Goal: Task Accomplishment & Management: Complete application form

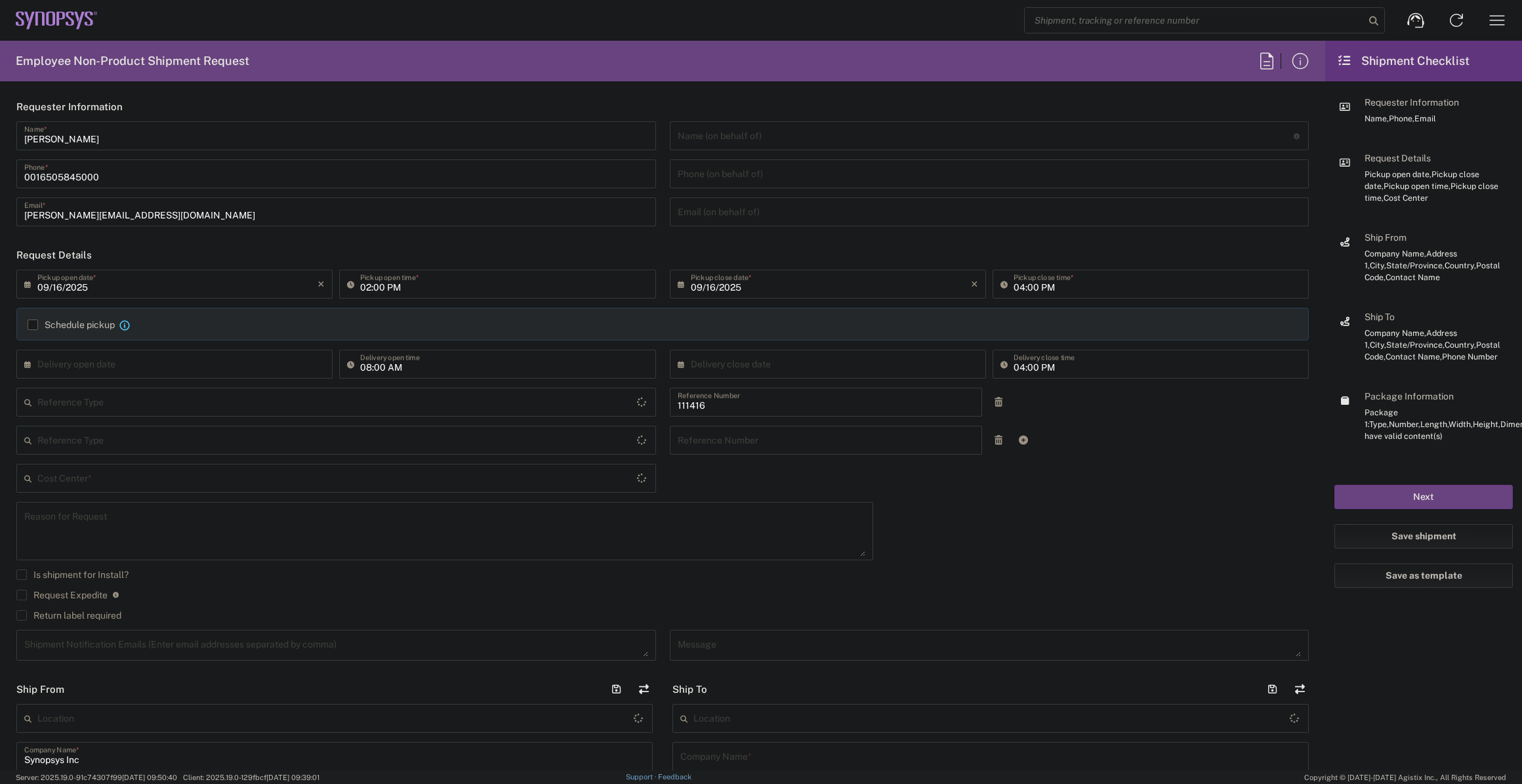
type input "[GEOGRAPHIC_DATA]"
type input "Department"
type input "US01, SIG, IT Platform Products 111416"
type input "Delivered at Place"
type input "[US_STATE]"
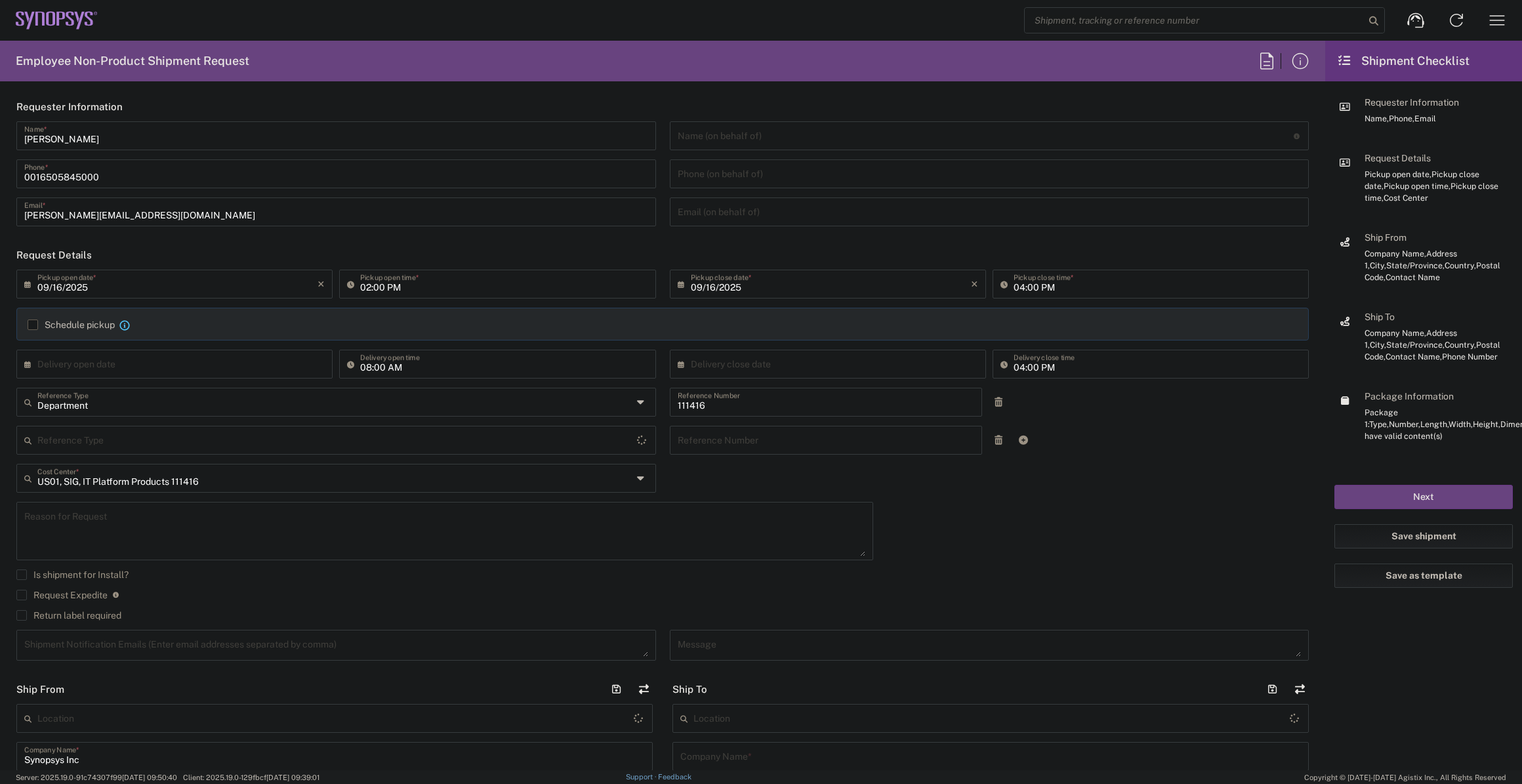
type input "[GEOGRAPHIC_DATA]"
type input "Hillsboro US03"
click at [494, 286] on input "02:00 PM" at bounding box center [503, 283] width 287 height 23
type input "03:00 PM"
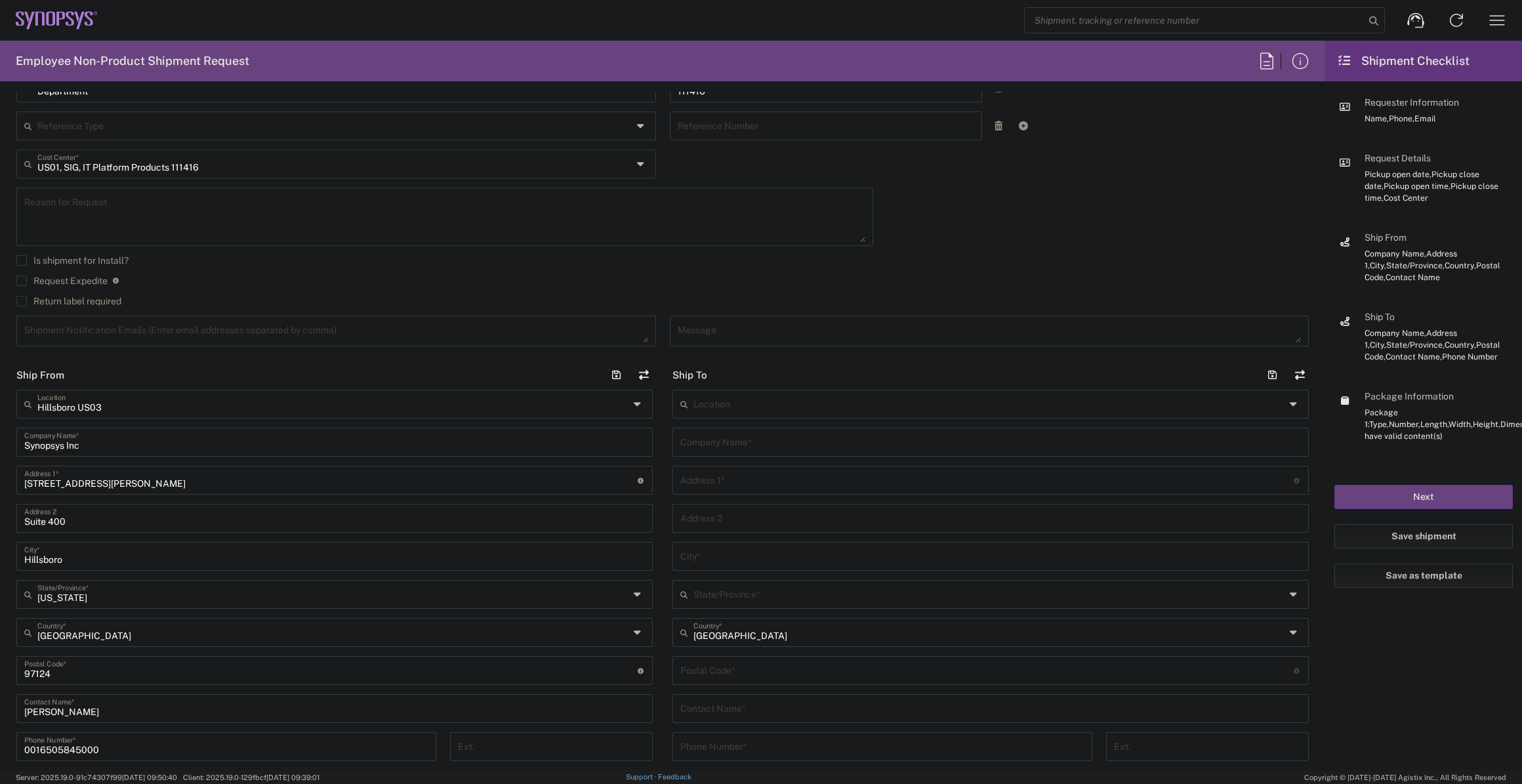
scroll to position [358, 0]
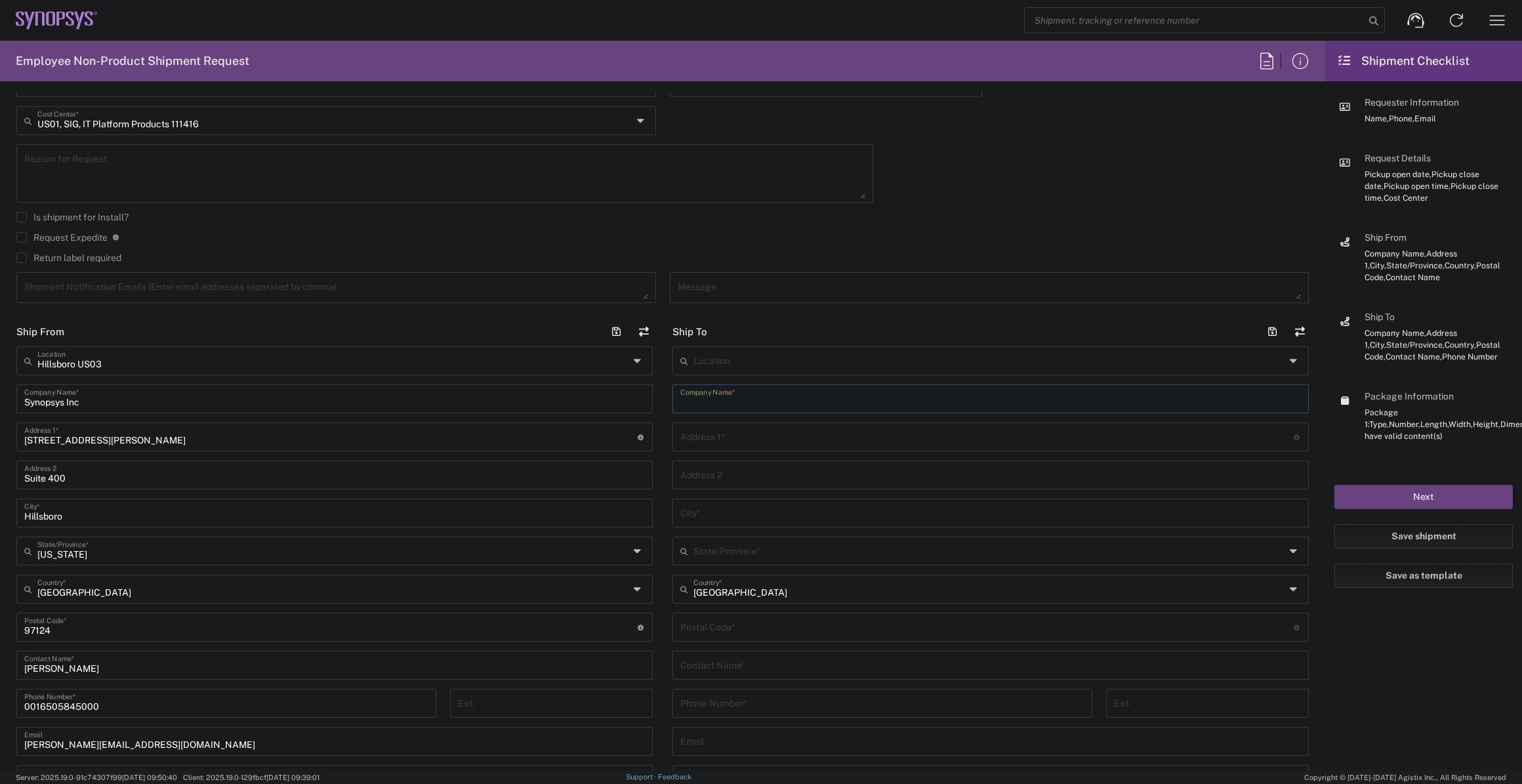
click at [748, 404] on input "text" at bounding box center [990, 398] width 620 height 23
type input "S"
click at [733, 387] on span "Marlboro US04" at bounding box center [983, 389] width 630 height 20
type input "Marlboro US04"
type input "Synopsys Inc"
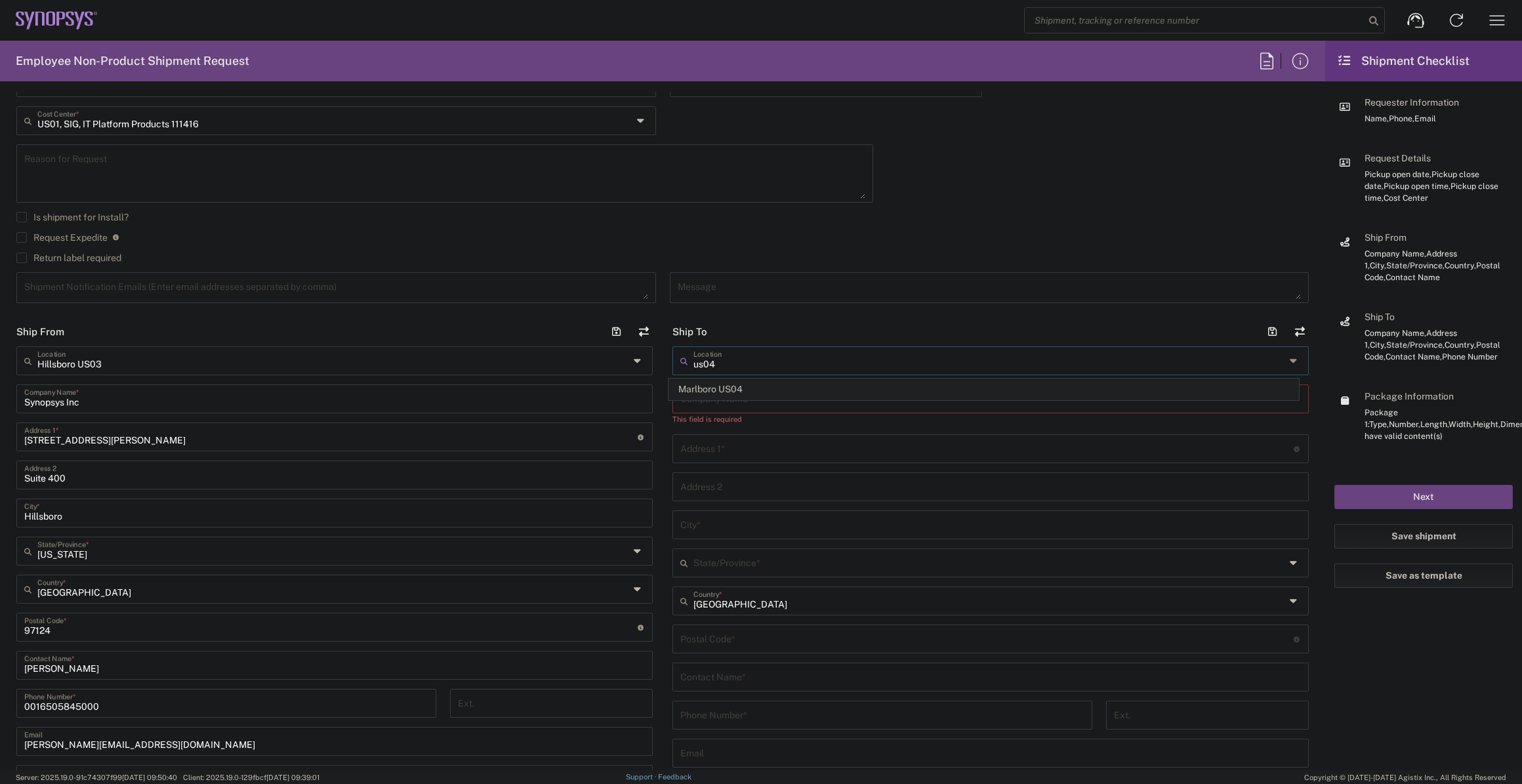
type input "[STREET_ADDRESS]"
type input "Suite 302B"
type input "[GEOGRAPHIC_DATA]"
type input "[US_STATE]"
type input "01752"
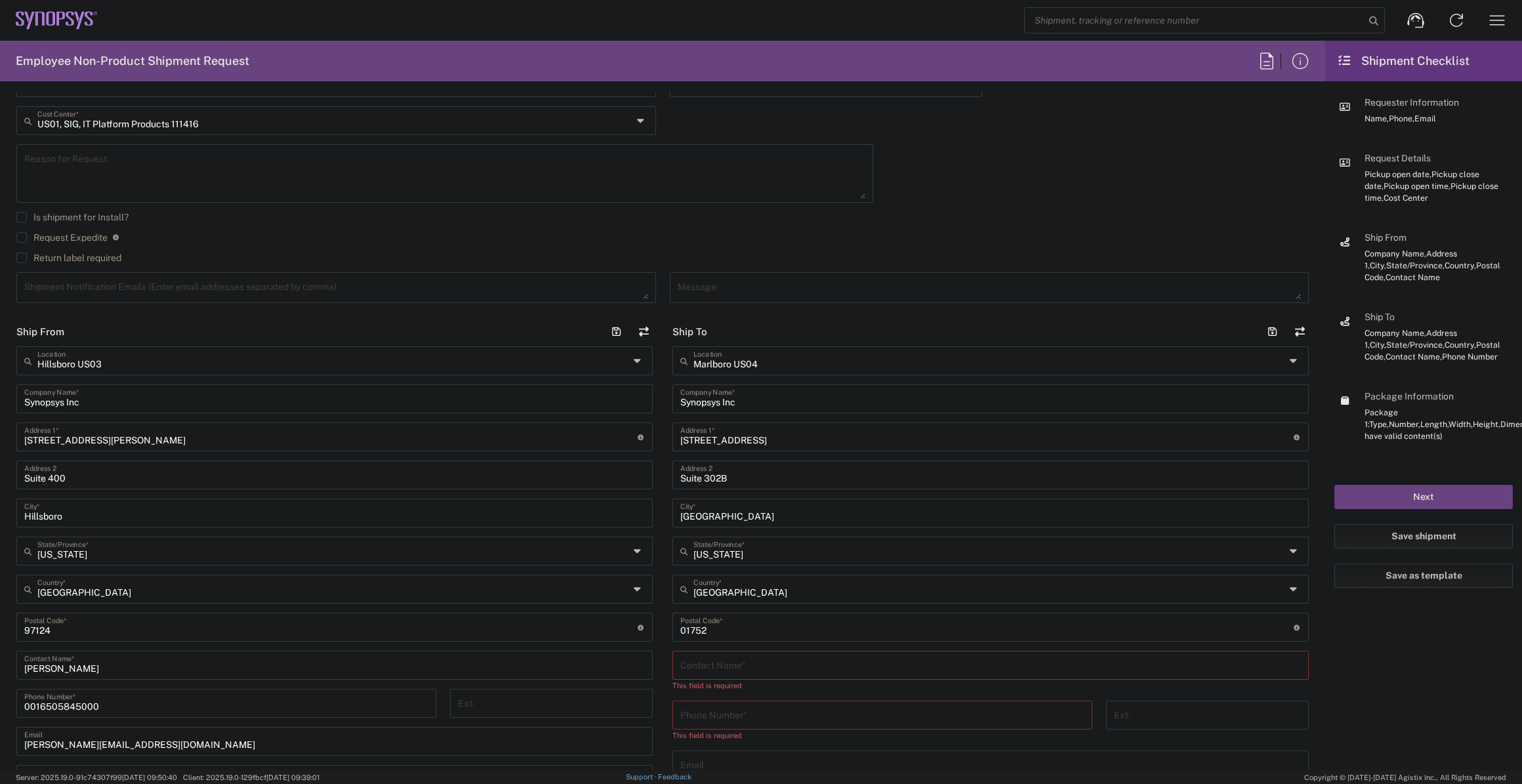
click at [738, 655] on input "text" at bounding box center [990, 664] width 620 height 23
type input "[PERSON_NAME]"
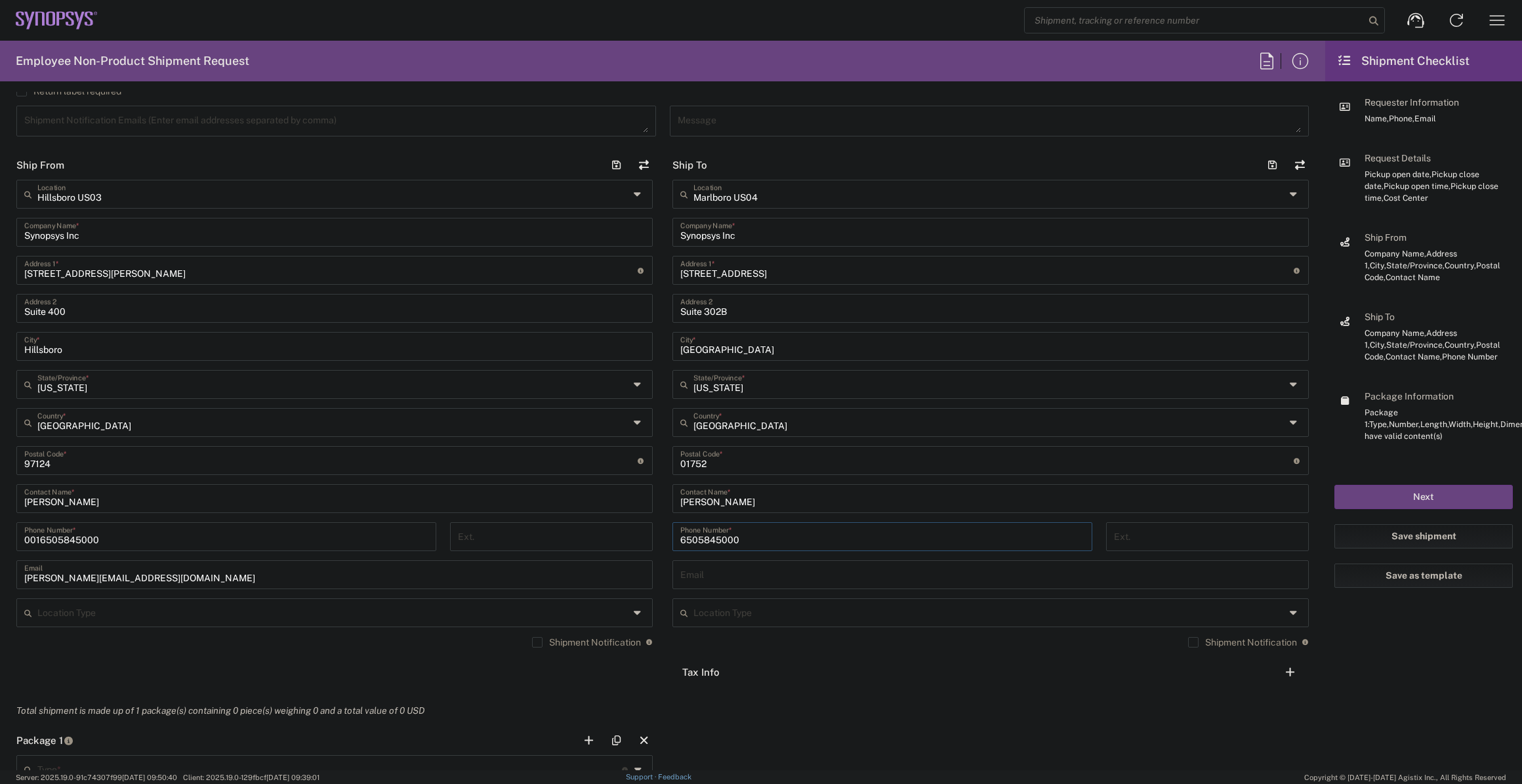
scroll to position [536, 0]
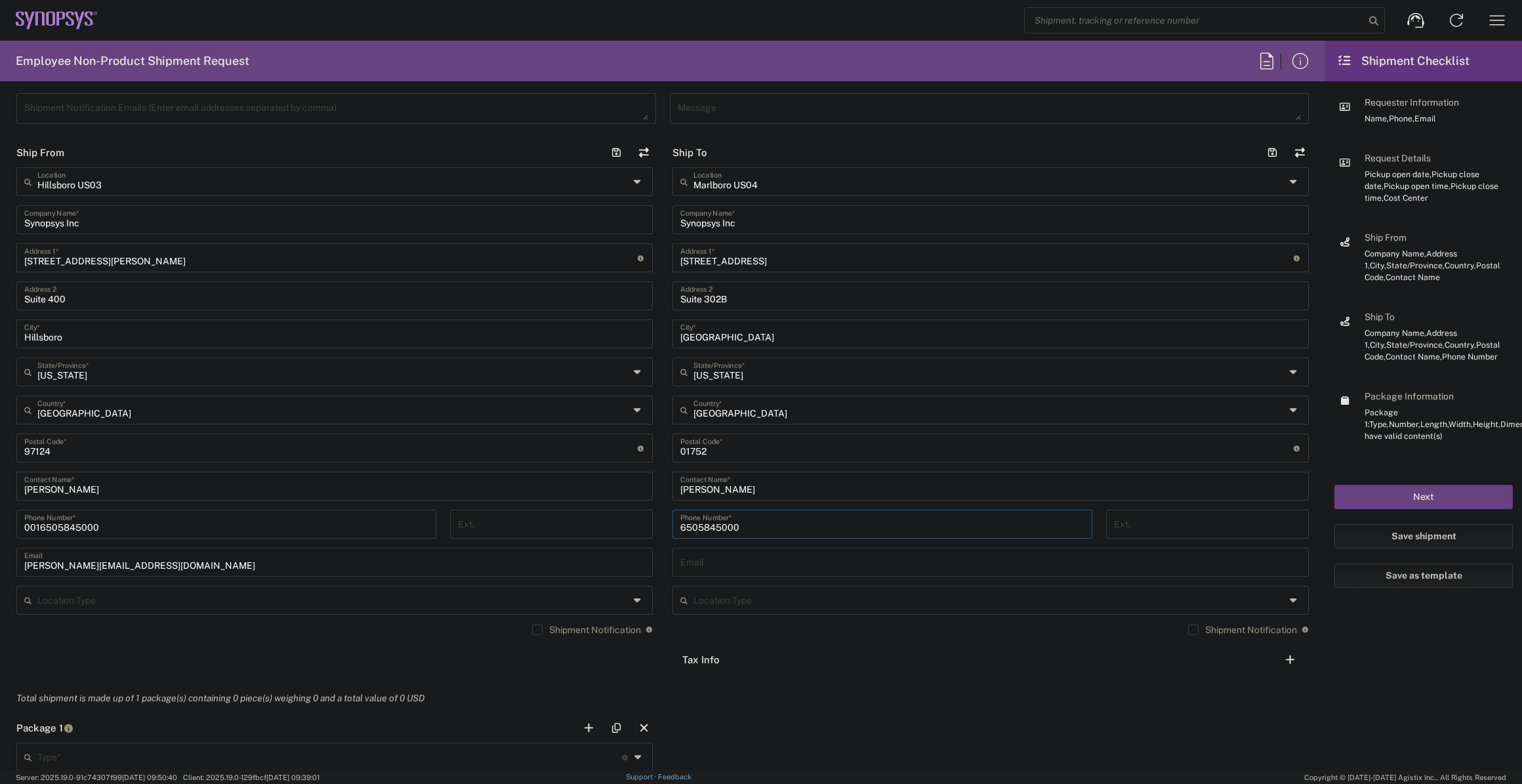
type input "6505845000"
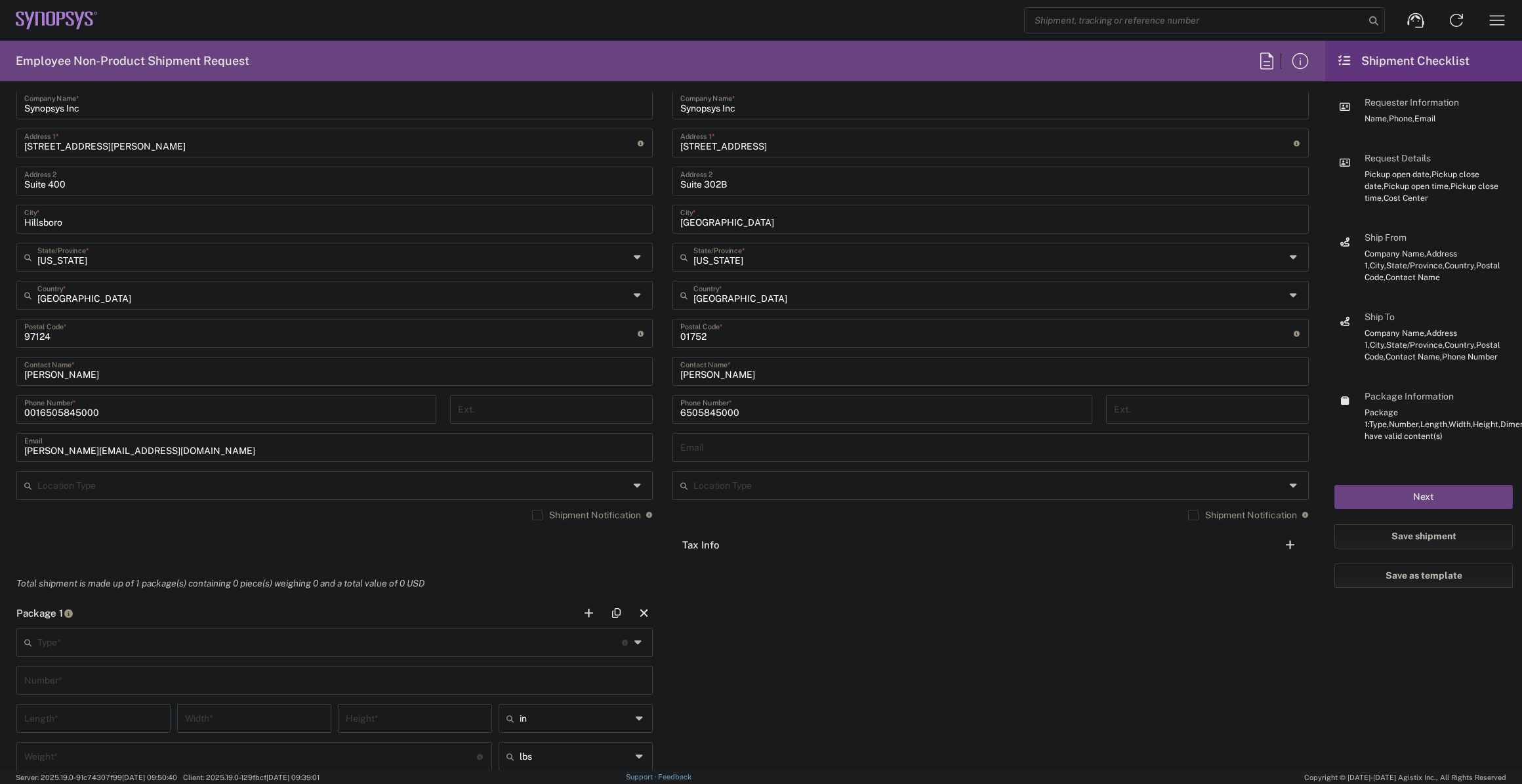
scroll to position [894, 0]
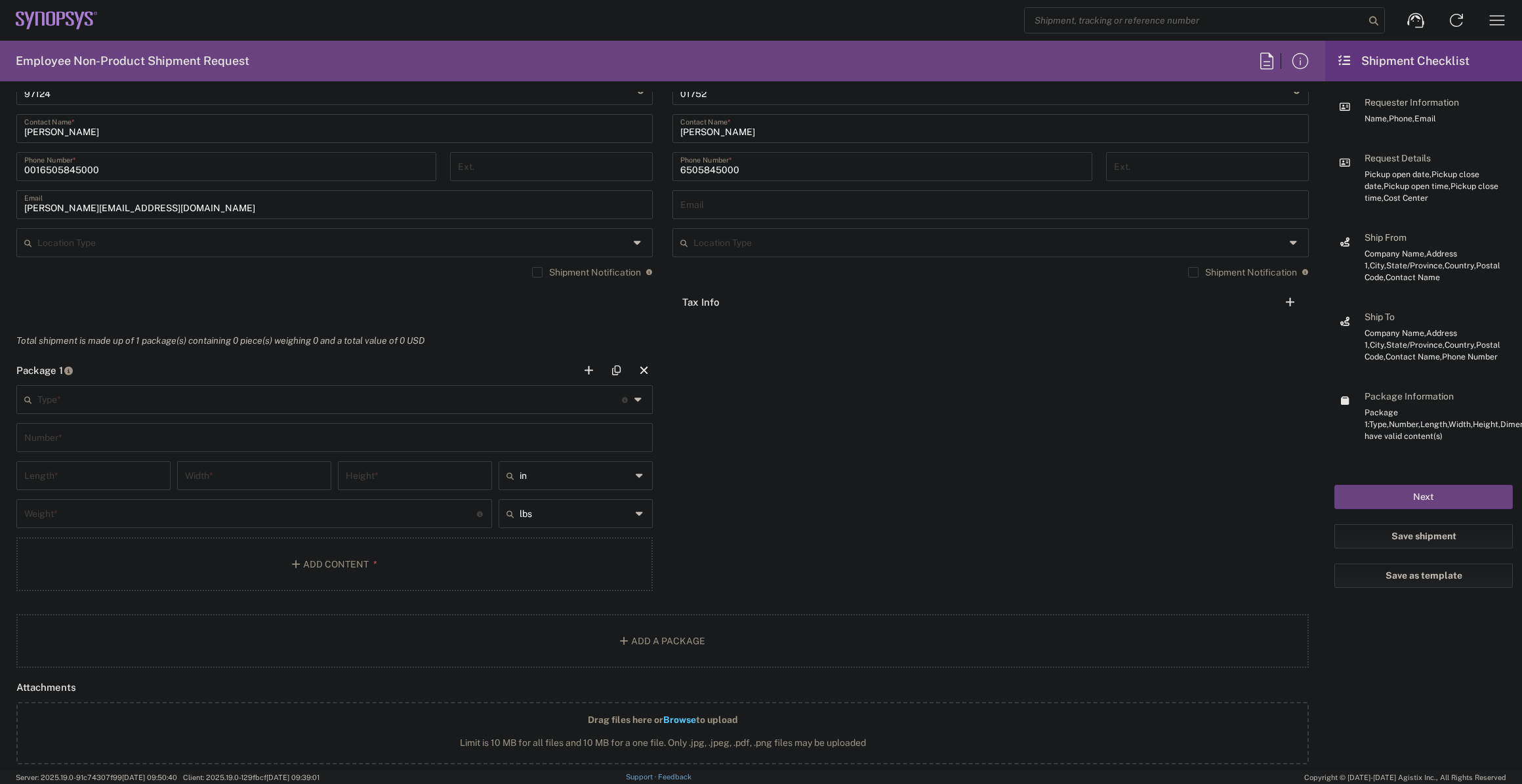
click at [754, 210] on input "text" at bounding box center [990, 204] width 620 height 23
paste input "[PERSON_NAME][EMAIL_ADDRESS][DOMAIN_NAME]"
type input "[PERSON_NAME][EMAIL_ADDRESS][DOMAIN_NAME]"
click at [313, 391] on input "text" at bounding box center [330, 398] width 585 height 23
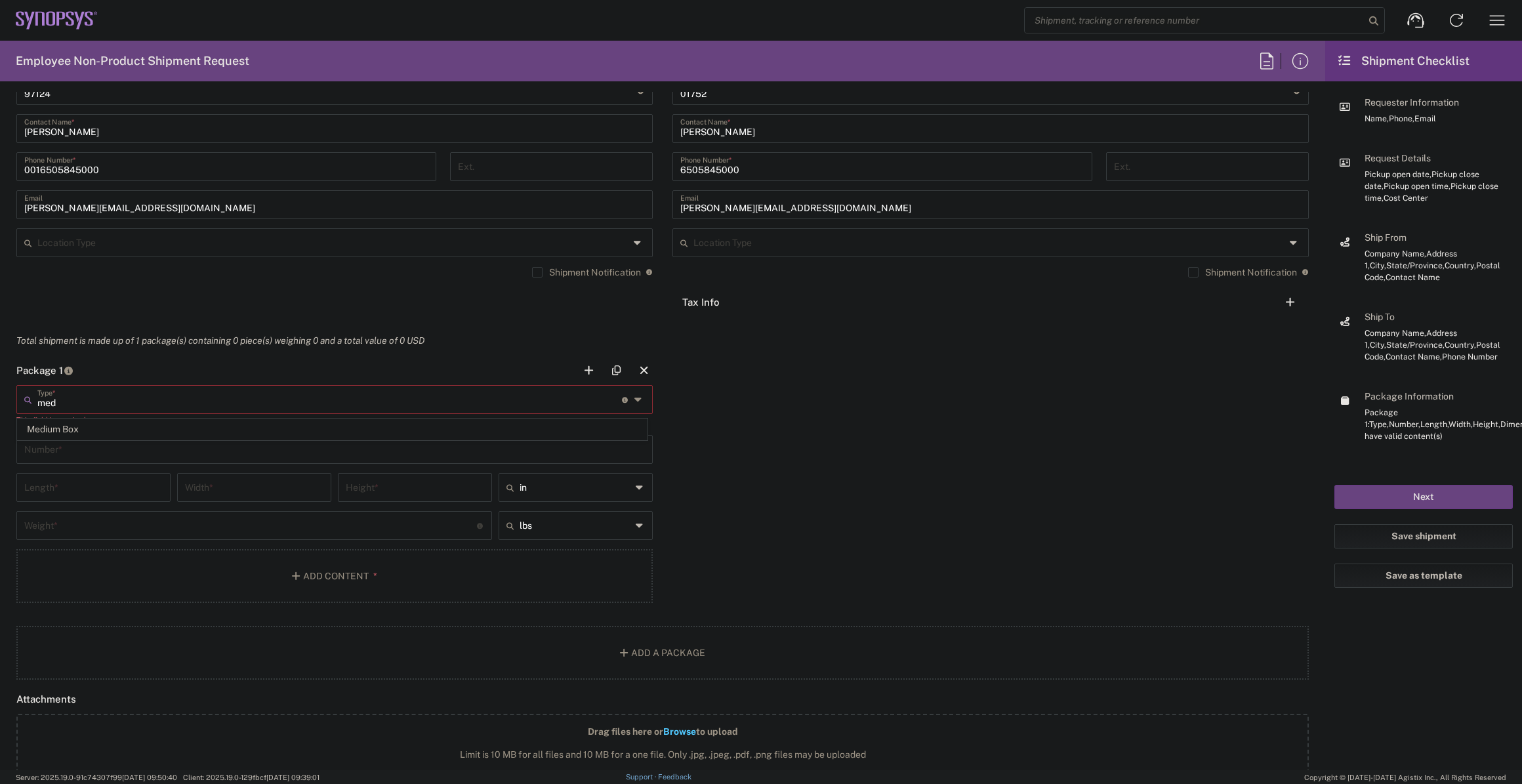
type input "med"
click at [249, 444] on input "text" at bounding box center [334, 448] width 620 height 23
click at [254, 400] on input "text" at bounding box center [330, 398] width 585 height 23
click at [250, 433] on span "Medium Box" at bounding box center [332, 429] width 630 height 20
type input "Medium Box"
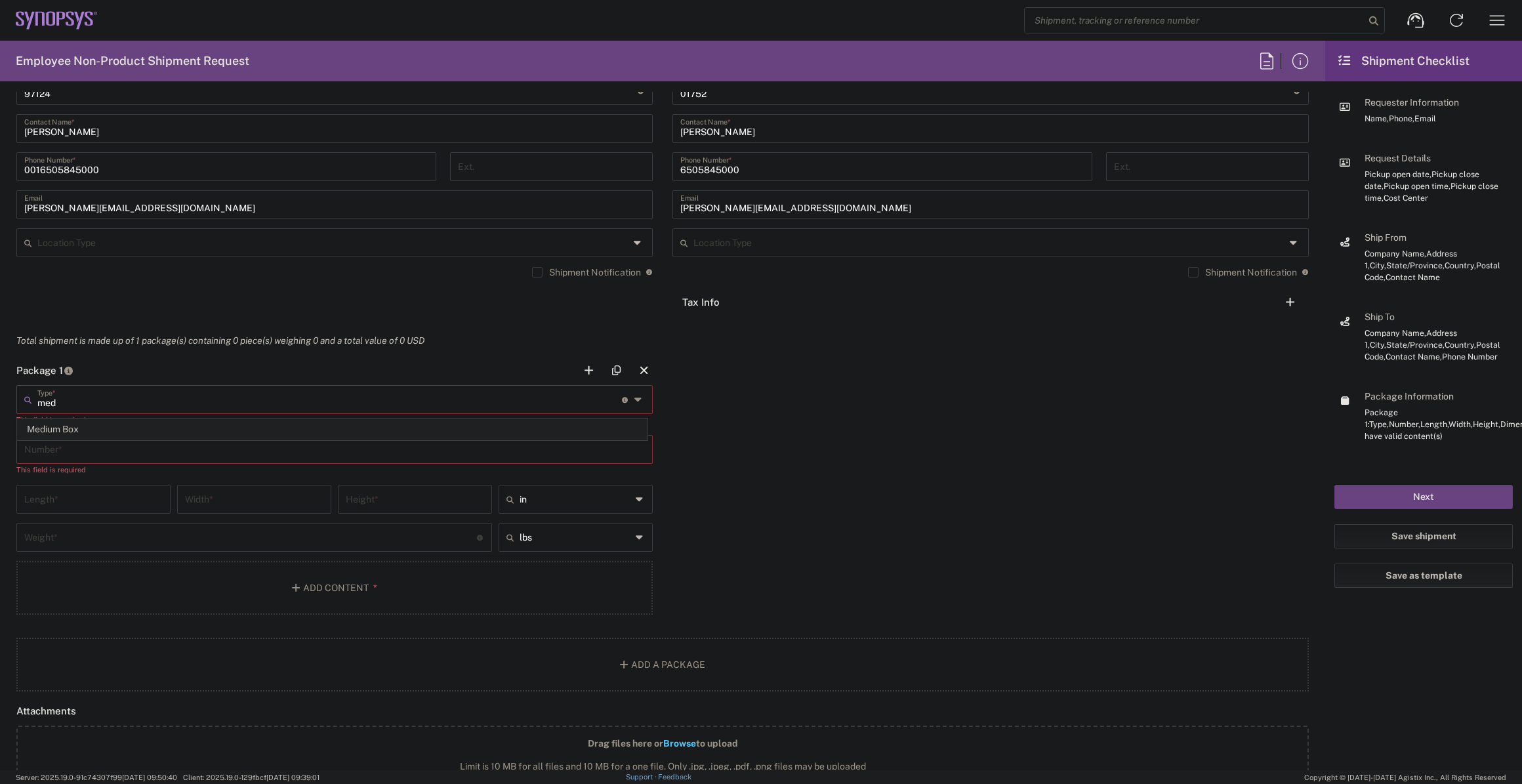
type input "13"
type input "11.5"
type input "2.5"
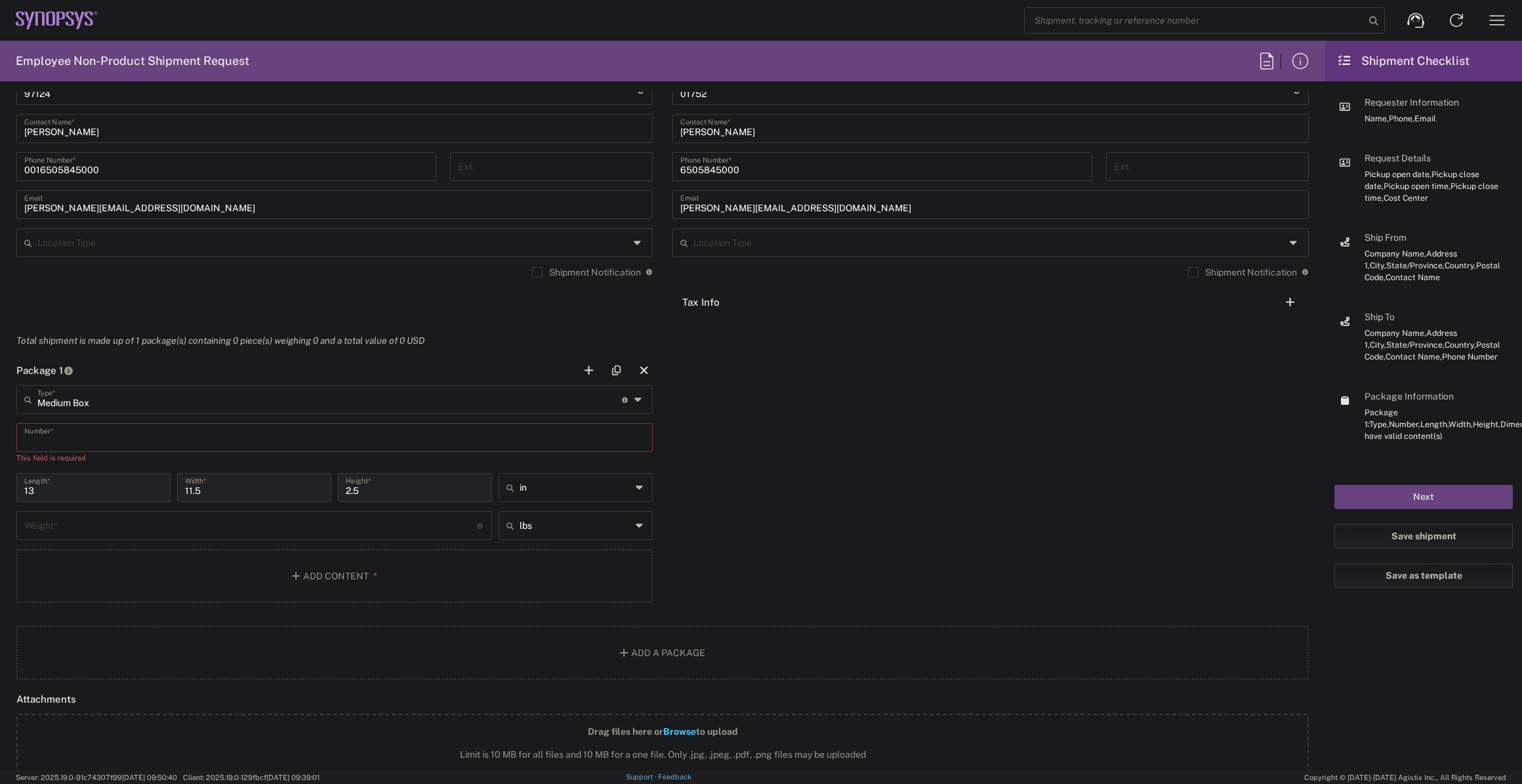
click at [251, 437] on input "text" at bounding box center [334, 436] width 620 height 23
type input "1"
click at [170, 522] on input "number" at bounding box center [251, 513] width 453 height 23
type input "5"
click at [199, 559] on button "Add Content *" at bounding box center [335, 564] width 636 height 54
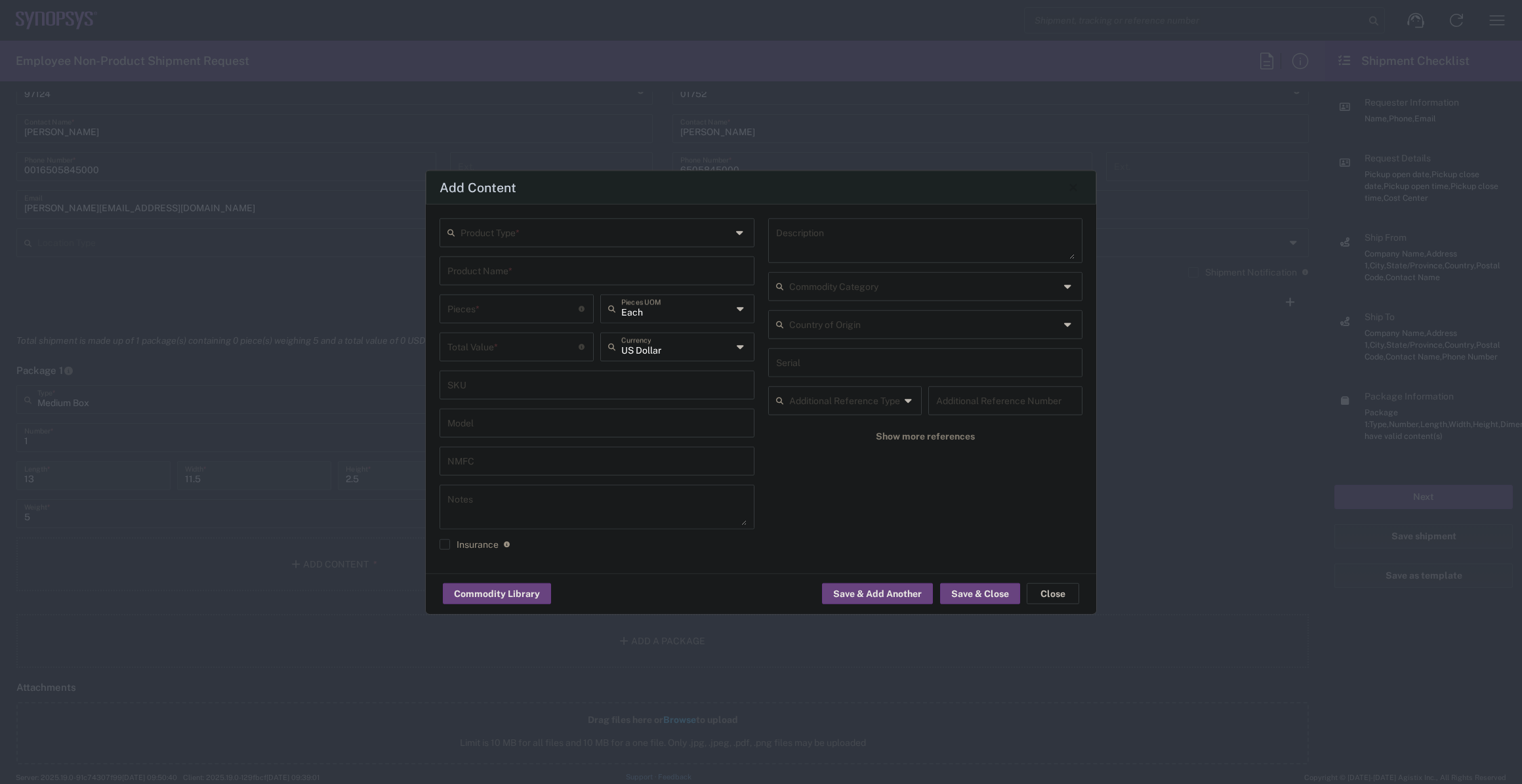
click at [485, 230] on input "text" at bounding box center [596, 231] width 271 height 23
click at [508, 285] on span "General Commodity" at bounding box center [597, 282] width 312 height 20
type input "General Commodity"
click at [507, 280] on input "text" at bounding box center [597, 269] width 299 height 23
type input "swag/junk"
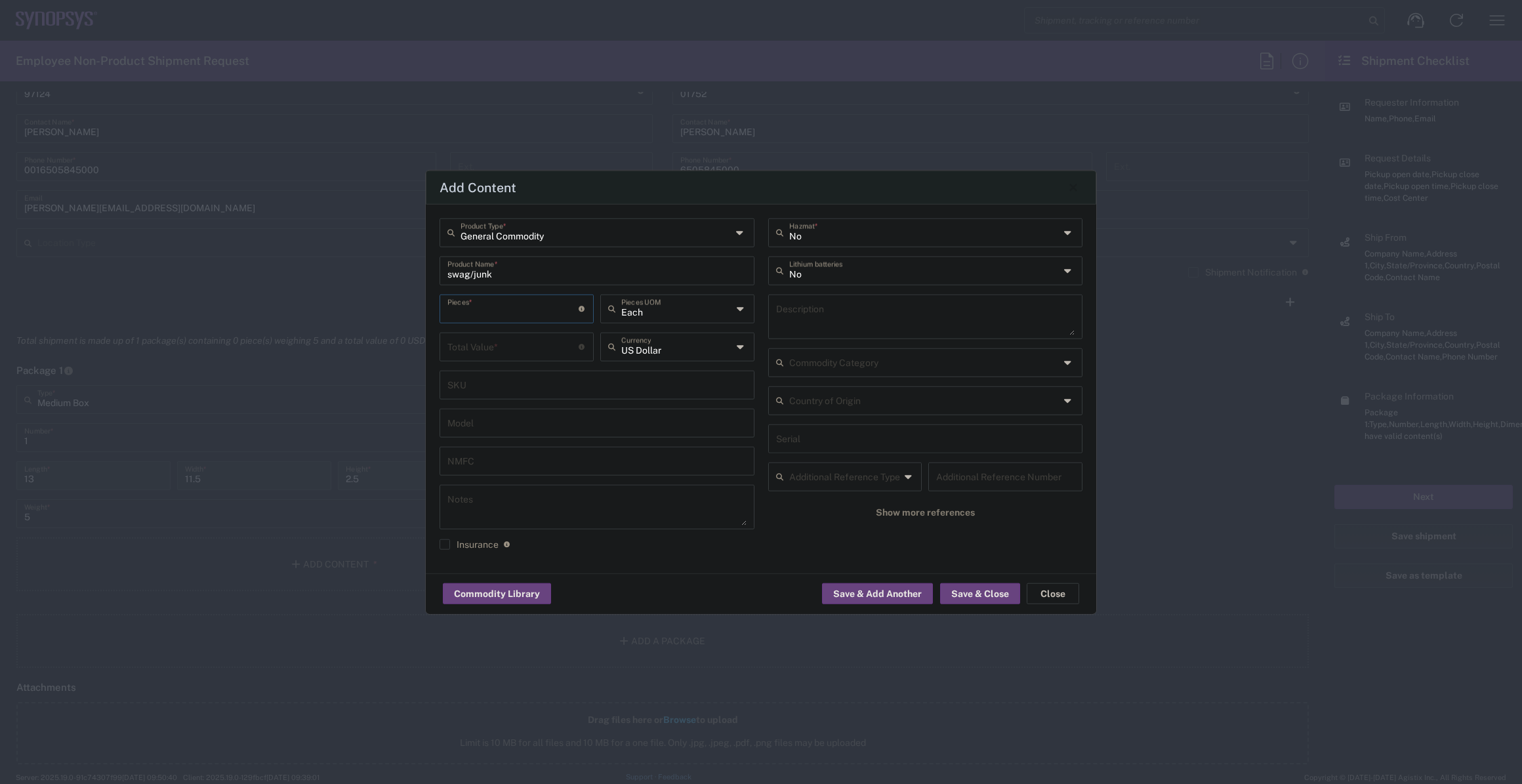
click at [512, 298] on input "number" at bounding box center [513, 308] width 131 height 23
type input "1"
click at [483, 340] on input "number" at bounding box center [513, 345] width 131 height 23
type input "-5"
type input "US Dollar"
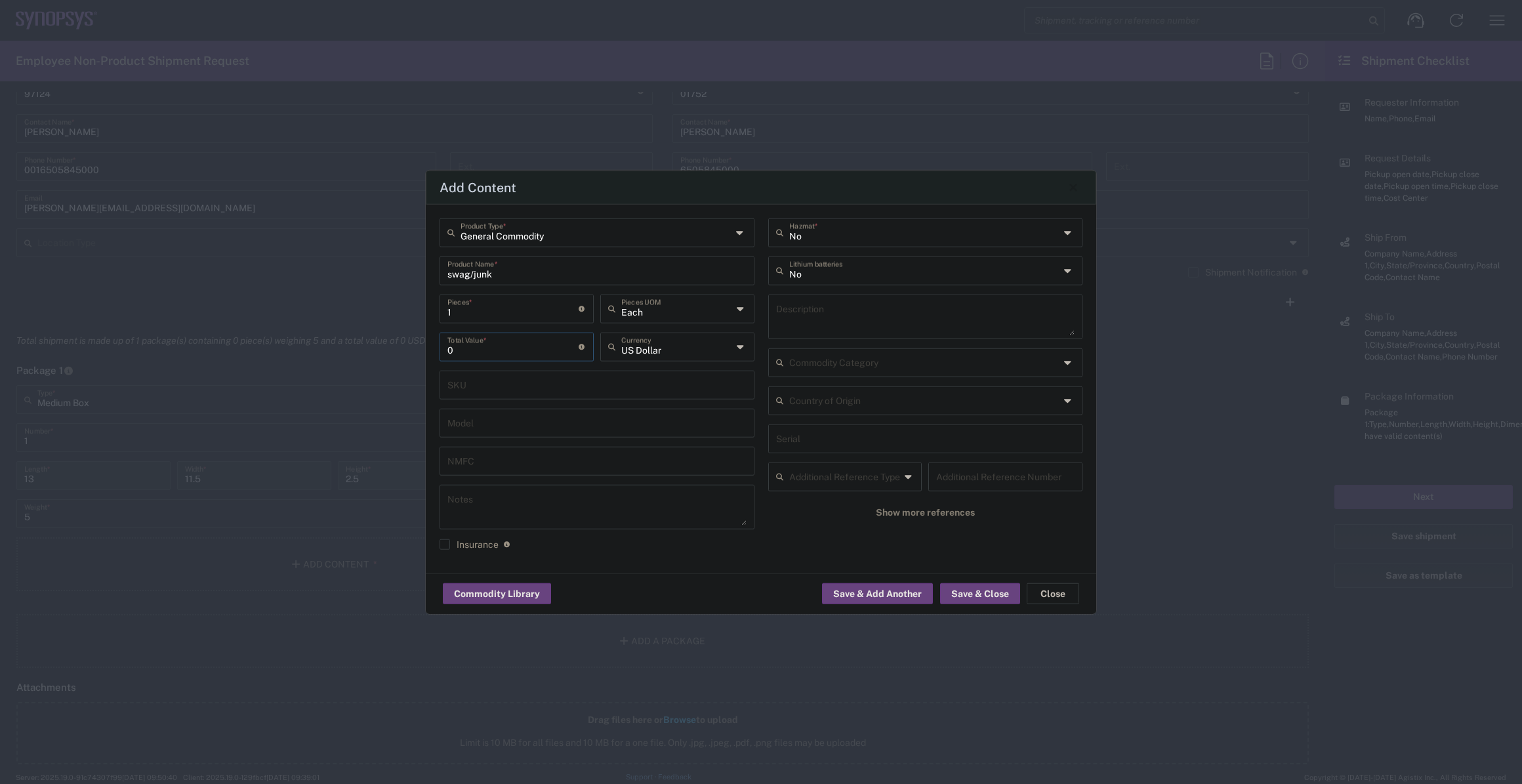
type input "0"
click at [842, 276] on input "text" at bounding box center [925, 269] width 271 height 23
click at [834, 301] on span "No" at bounding box center [925, 298] width 312 height 20
click at [834, 270] on input "text" at bounding box center [925, 269] width 271 height 23
click at [833, 297] on span "No" at bounding box center [925, 298] width 312 height 20
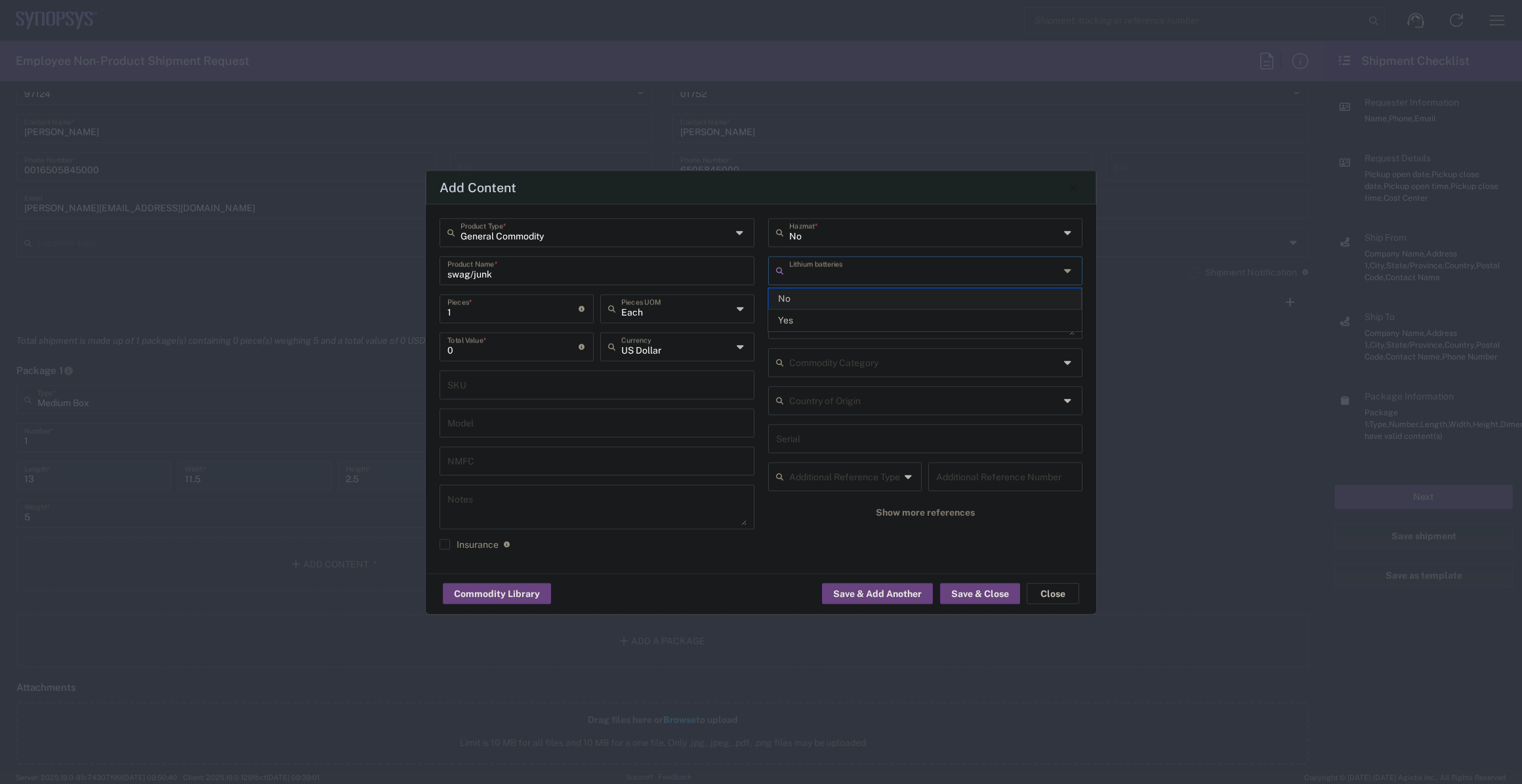
type input "No"
click at [958, 590] on button "Save & Close" at bounding box center [980, 594] width 80 height 21
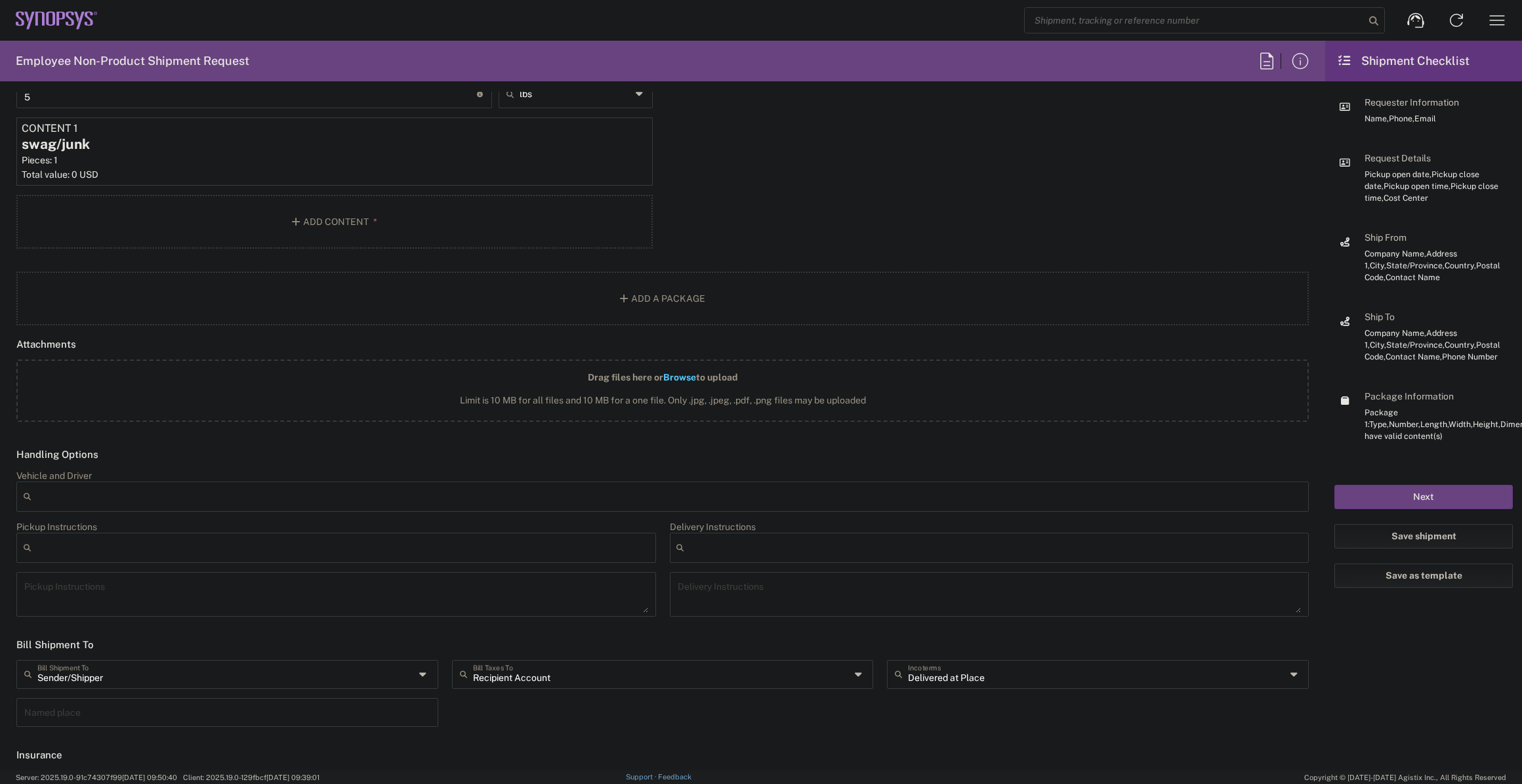
scroll to position [1371, 0]
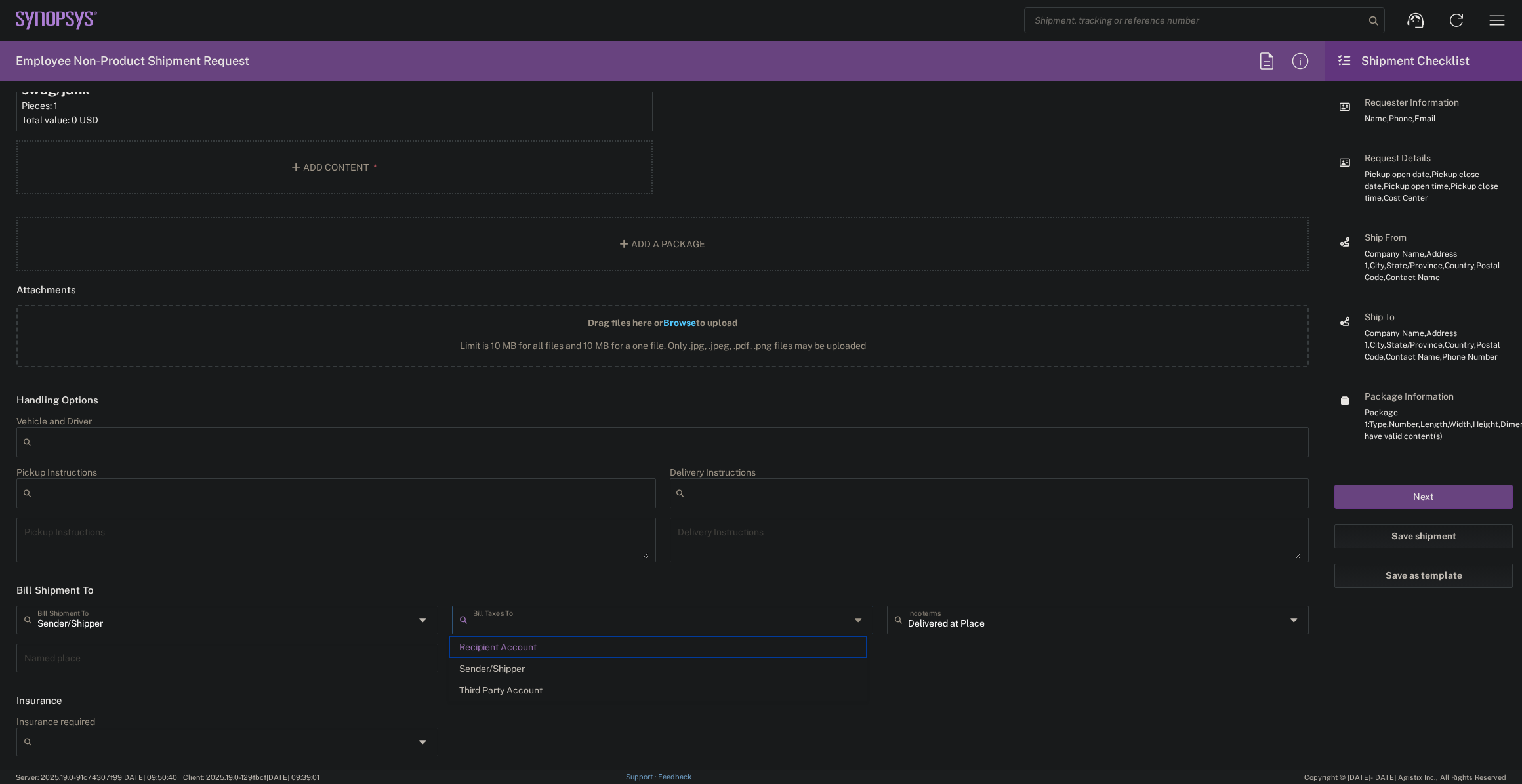
click at [552, 626] on input "text" at bounding box center [661, 619] width 377 height 23
click at [538, 669] on span "Sender/Shipper" at bounding box center [658, 669] width 416 height 20
type input "Sender/Shipper"
click at [1374, 492] on button "Next" at bounding box center [1424, 497] width 179 height 24
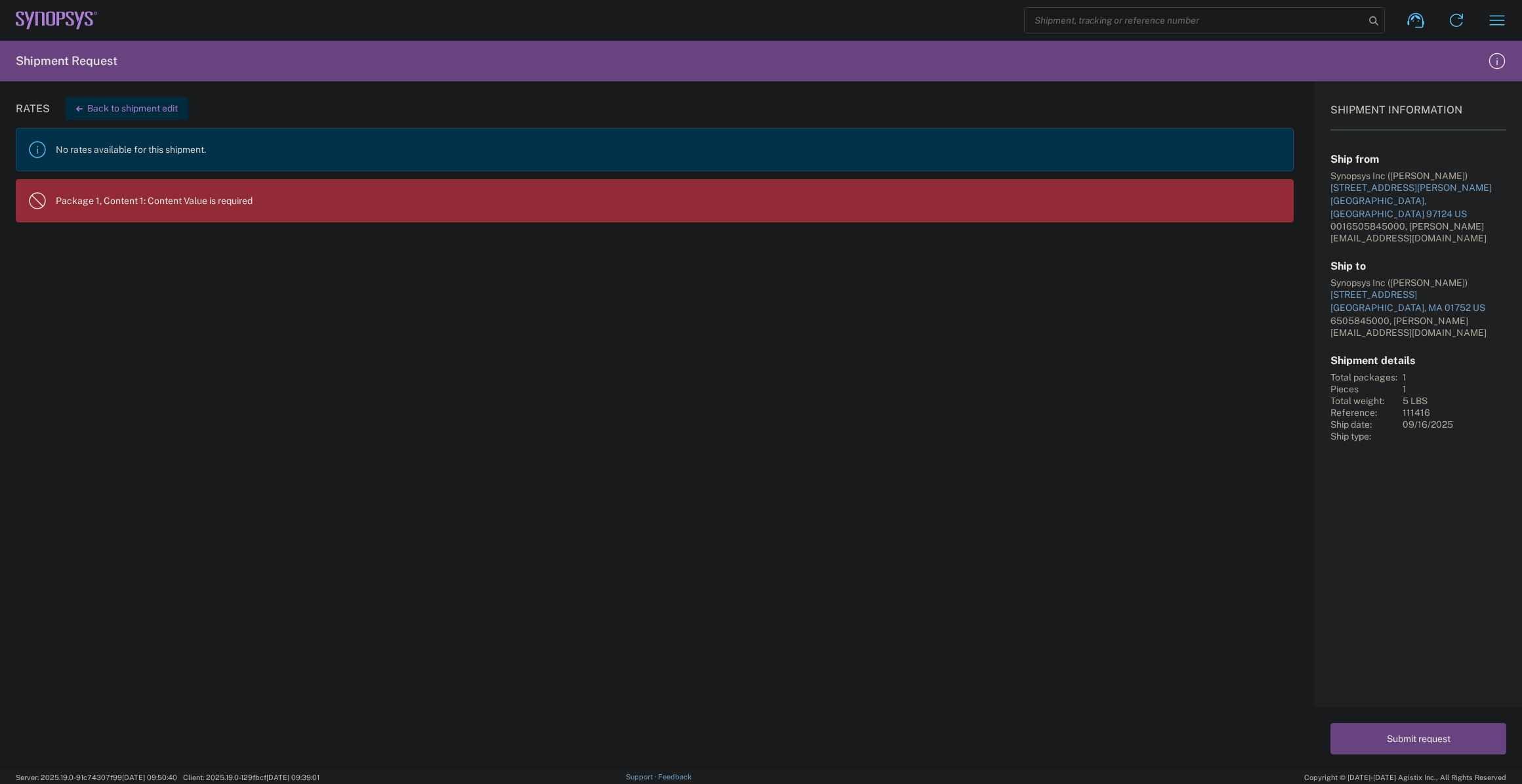
click at [164, 111] on button "Back to shipment edit" at bounding box center [127, 108] width 123 height 23
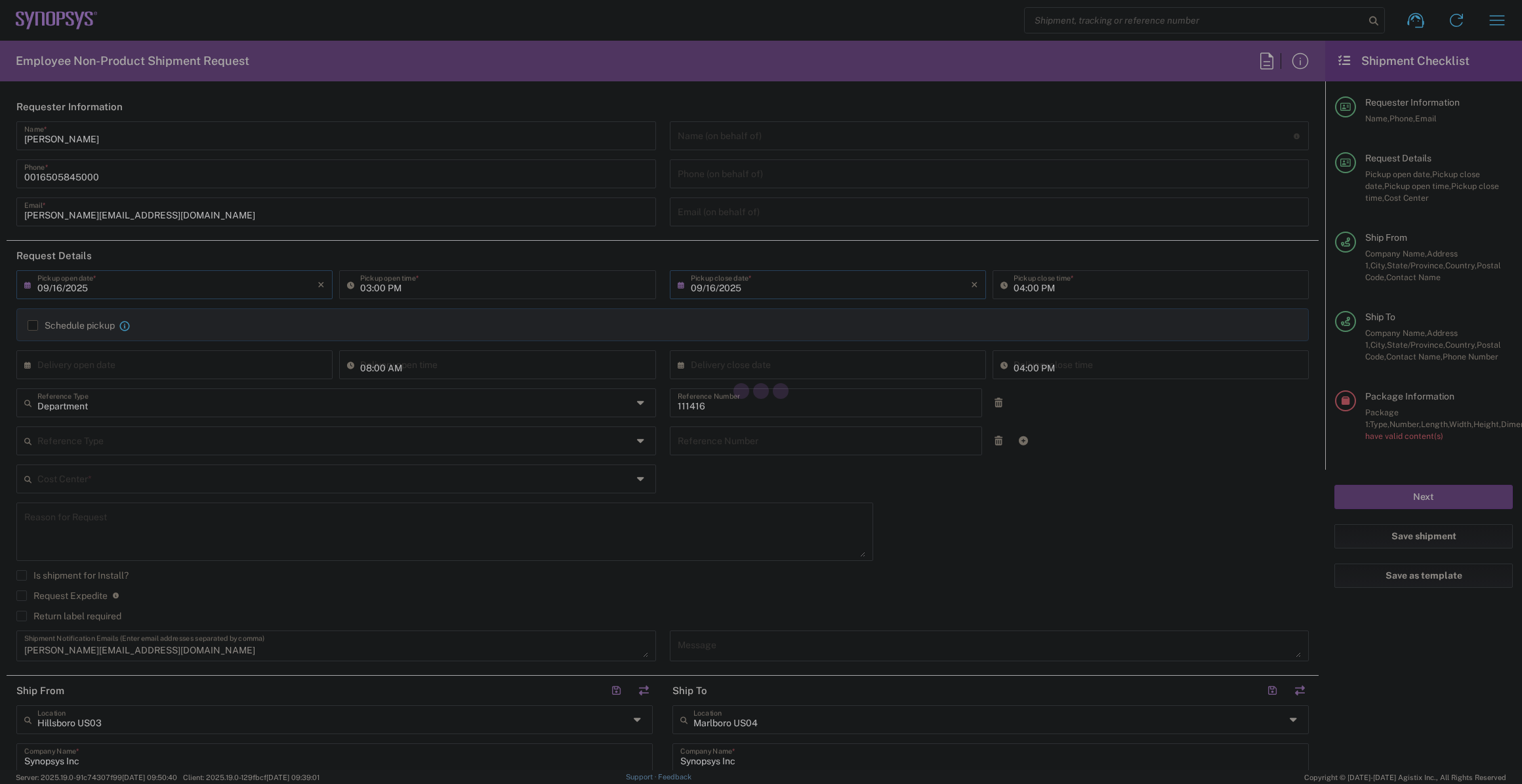
type input "[US_STATE]"
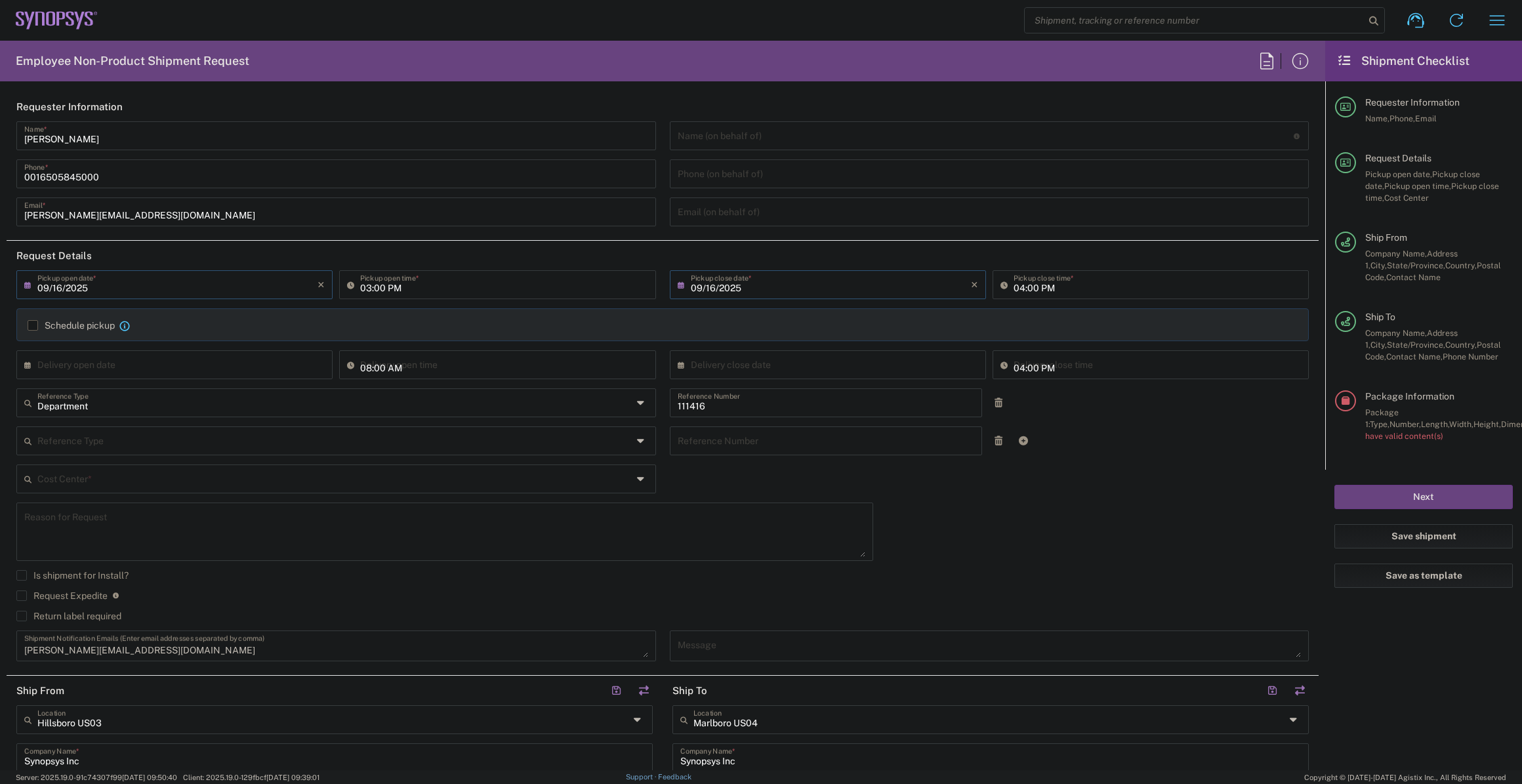
type input "Medium Box"
type input "US01, SIG, IT Platform Products 111416"
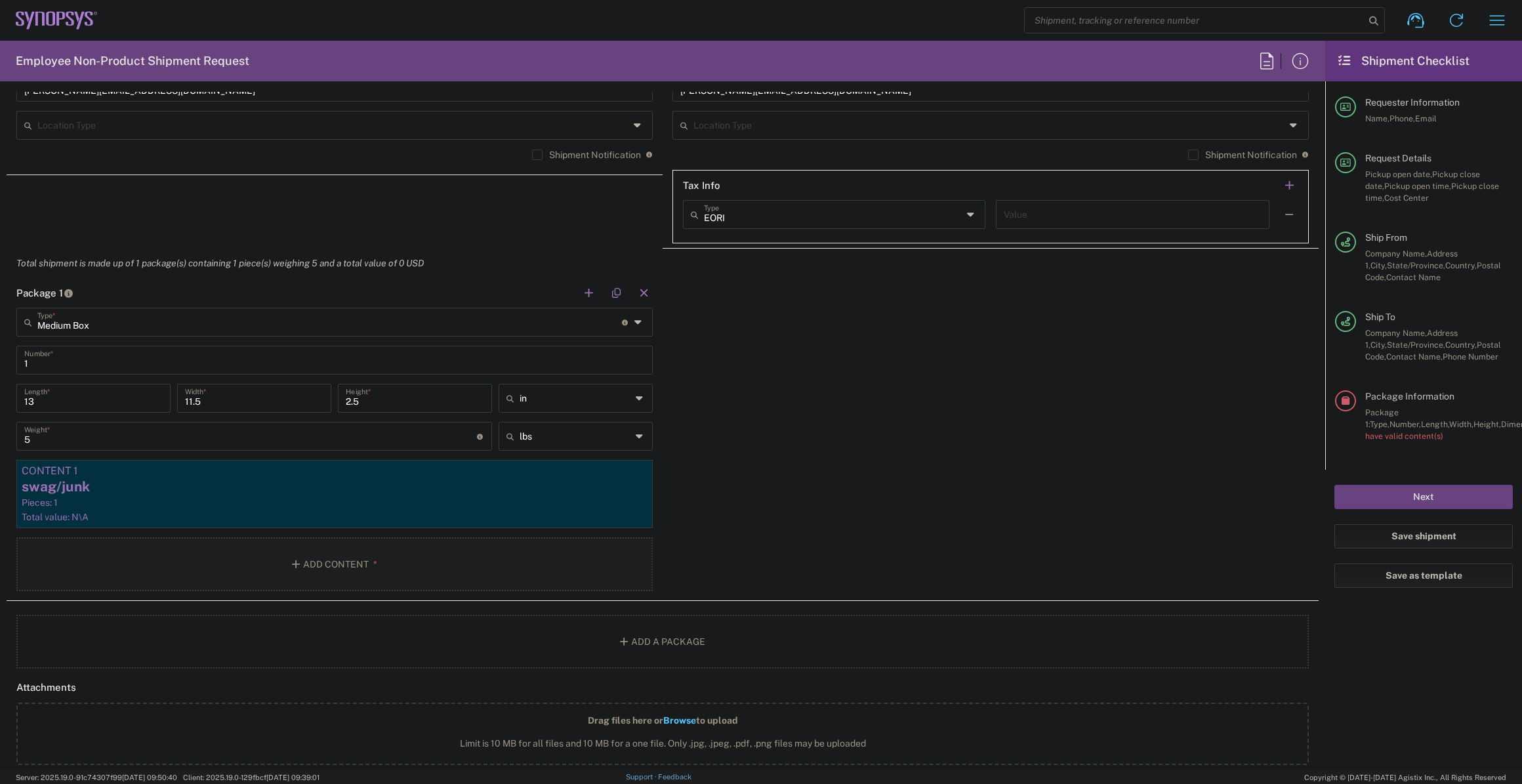
scroll to position [1014, 0]
click at [130, 470] on div "Content 1" at bounding box center [335, 470] width 626 height 12
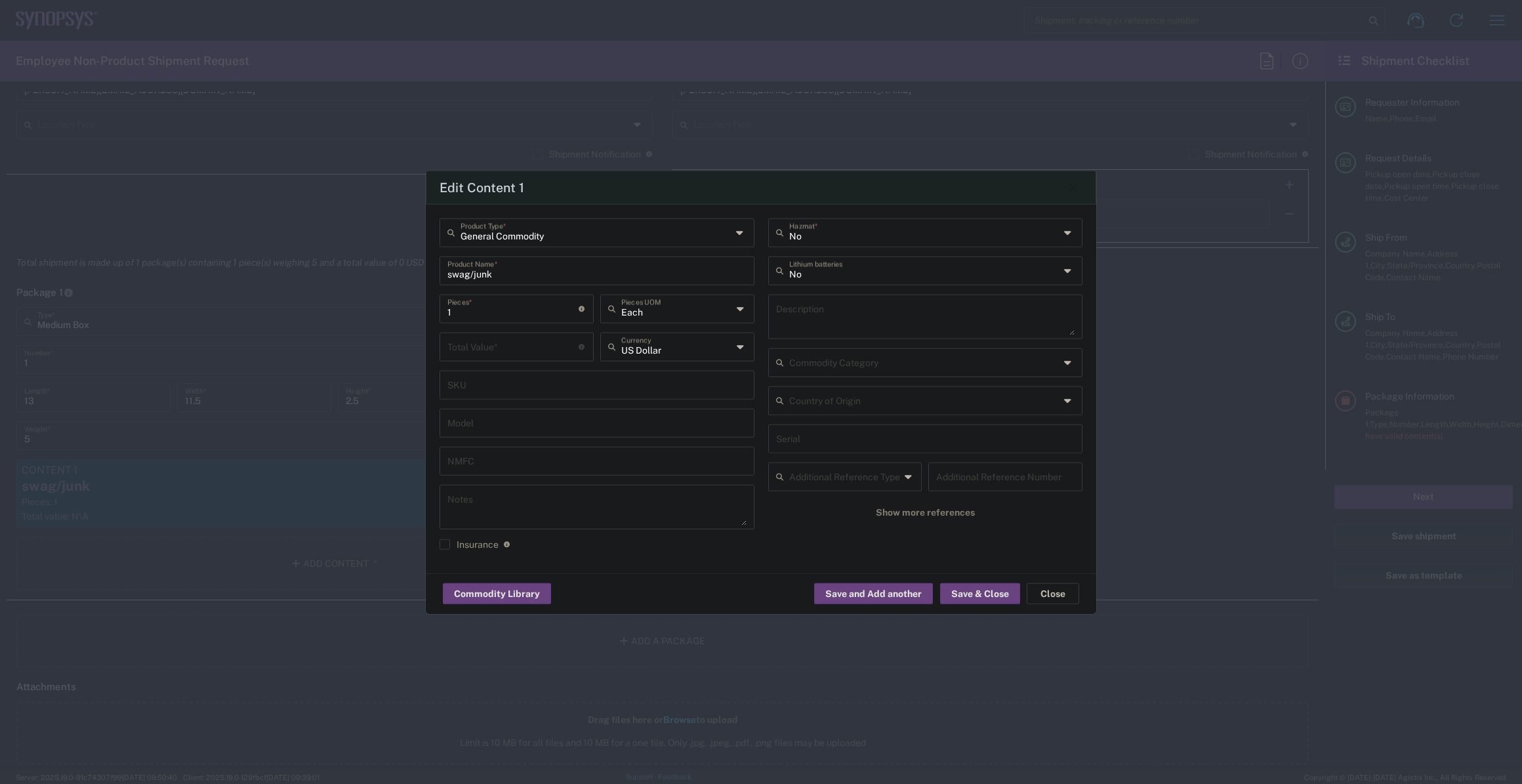
click at [541, 350] on input "number" at bounding box center [513, 345] width 131 height 23
type input "1"
click at [992, 601] on button "Save & Close" at bounding box center [980, 594] width 80 height 21
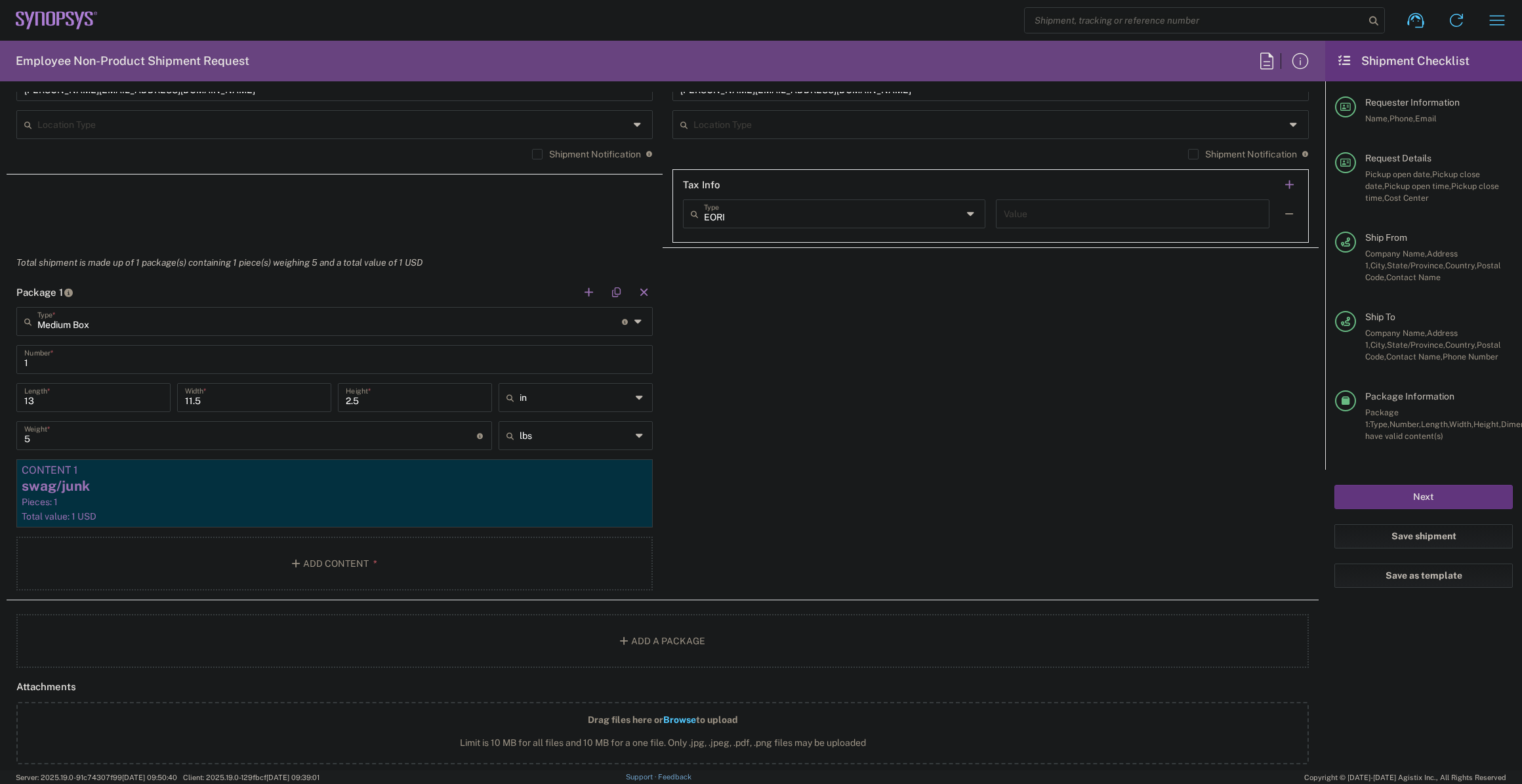
click at [1384, 502] on button "Next" at bounding box center [1424, 497] width 179 height 24
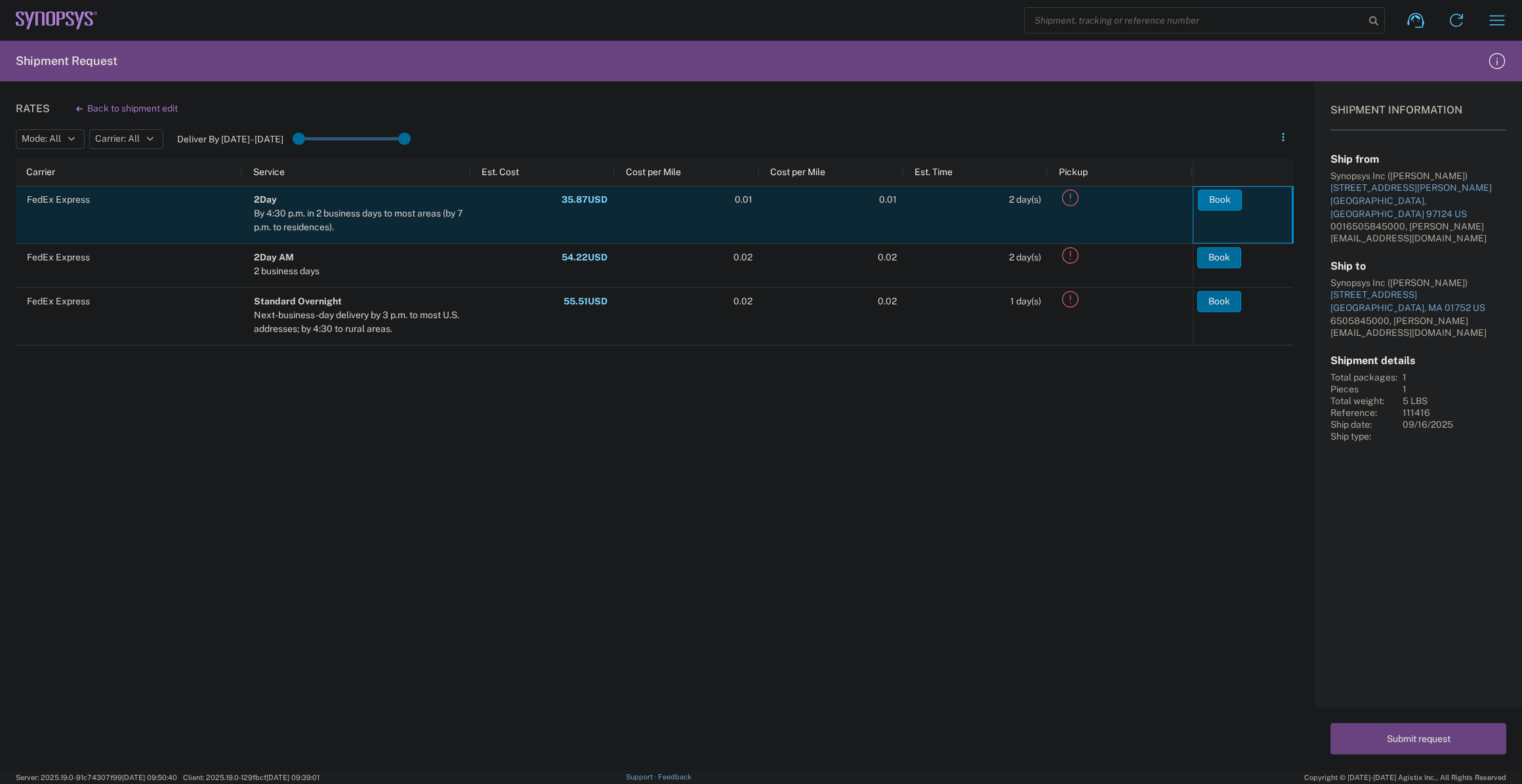
click at [1209, 202] on button "Book" at bounding box center [1220, 200] width 44 height 21
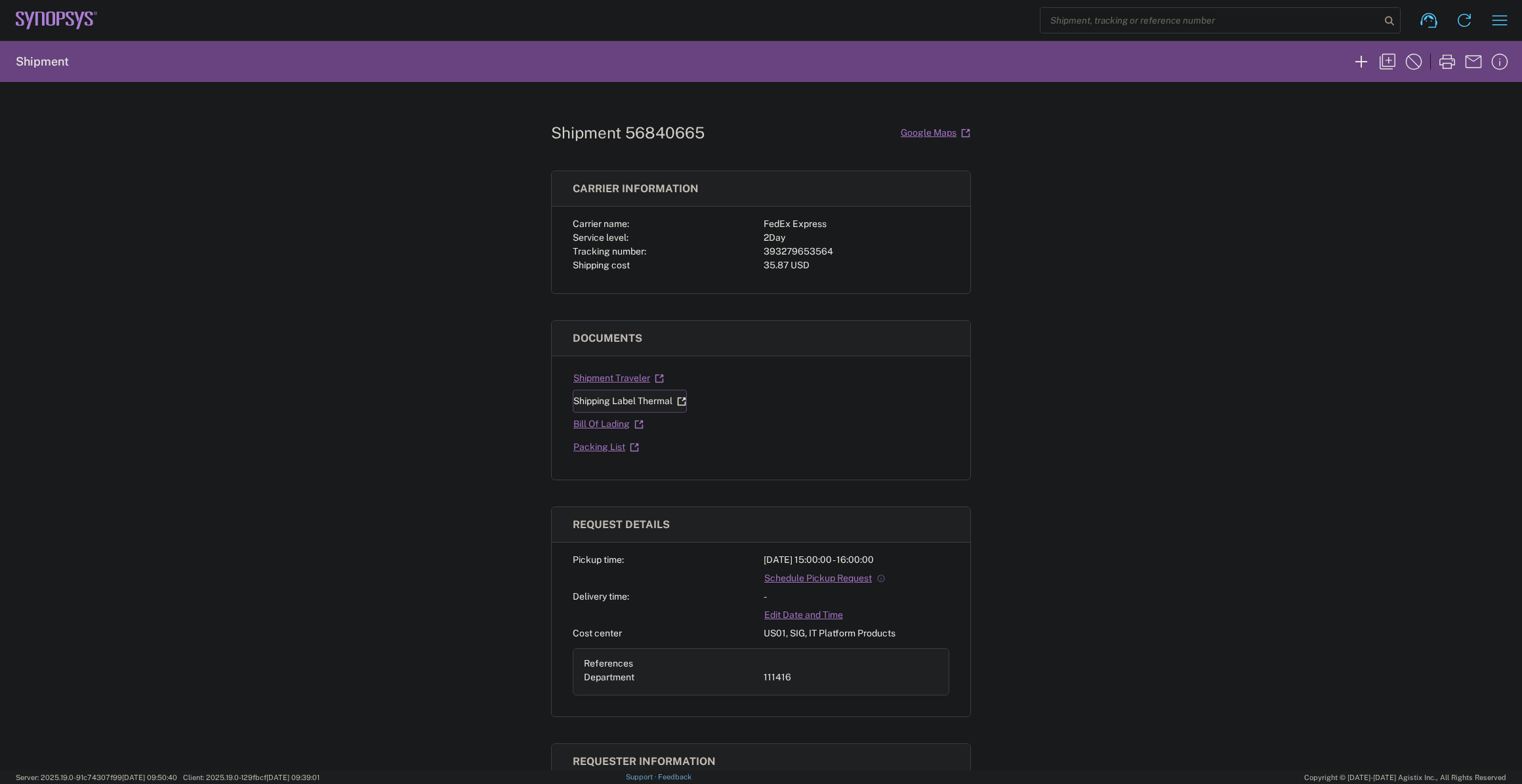
click at [645, 400] on link "Shipping Label Thermal" at bounding box center [630, 401] width 114 height 23
click at [777, 246] on div "393279653564" at bounding box center [856, 251] width 186 height 14
copy div "393279653564"
click at [316, 452] on div "Shipment 56840665 Google Maps Carrier information Carrier name: FedEx Express S…" at bounding box center [761, 426] width 1522 height 688
